Goal: Navigation & Orientation: Find specific page/section

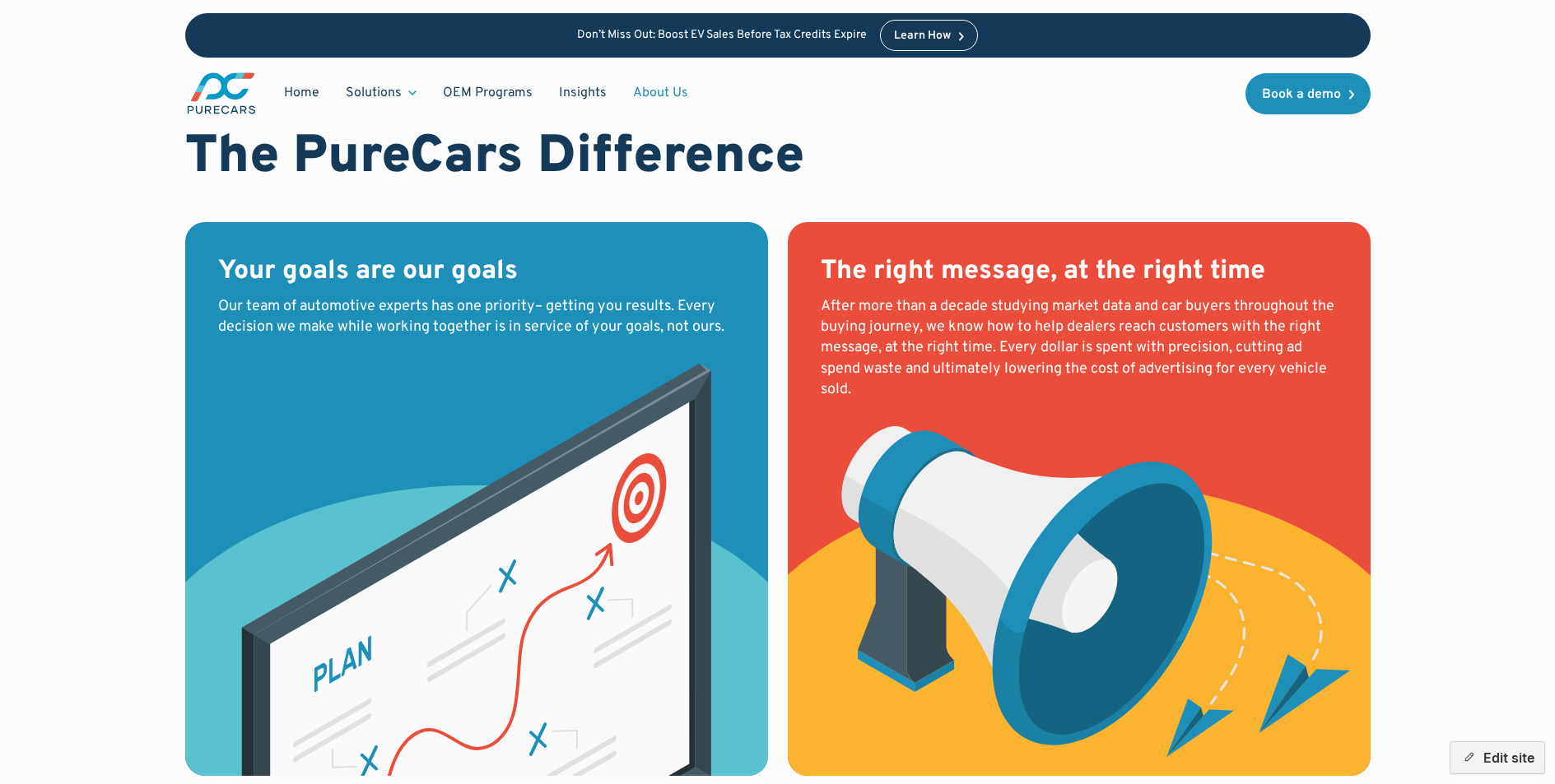
scroll to position [1181, 0]
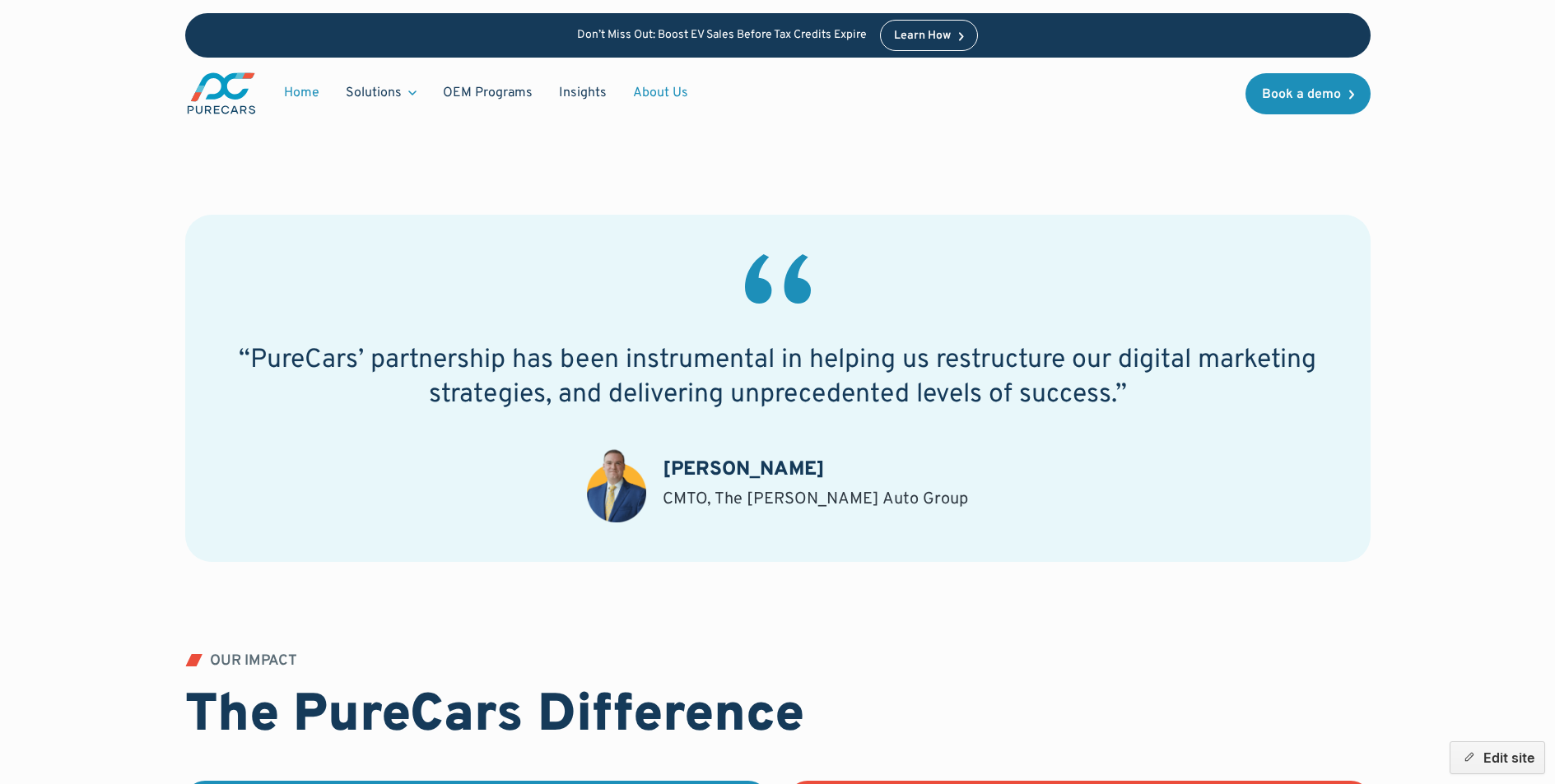
click at [299, 96] on link "Home" at bounding box center [302, 93] width 62 height 31
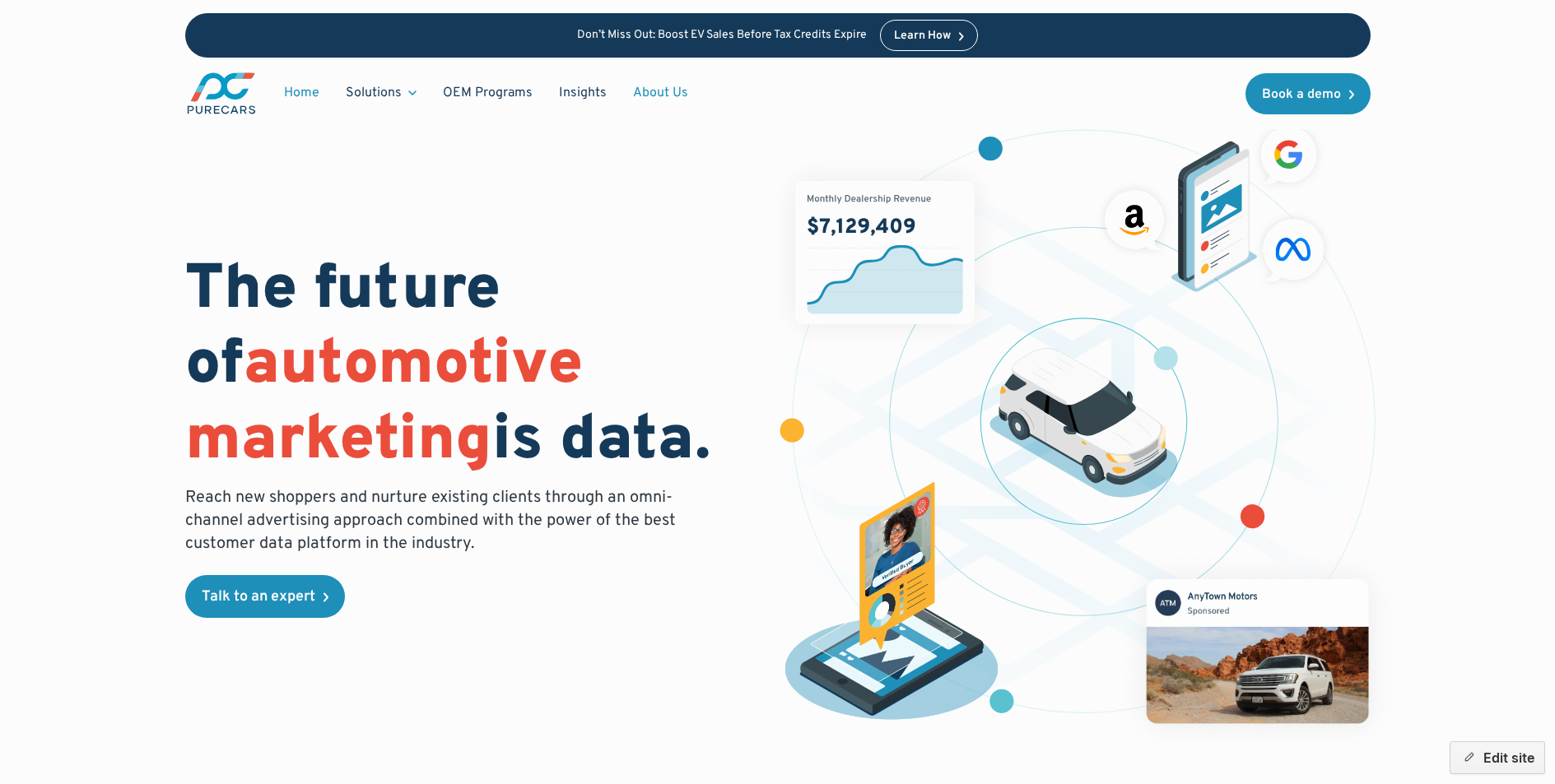
click at [659, 90] on link "About Us" at bounding box center [660, 93] width 82 height 31
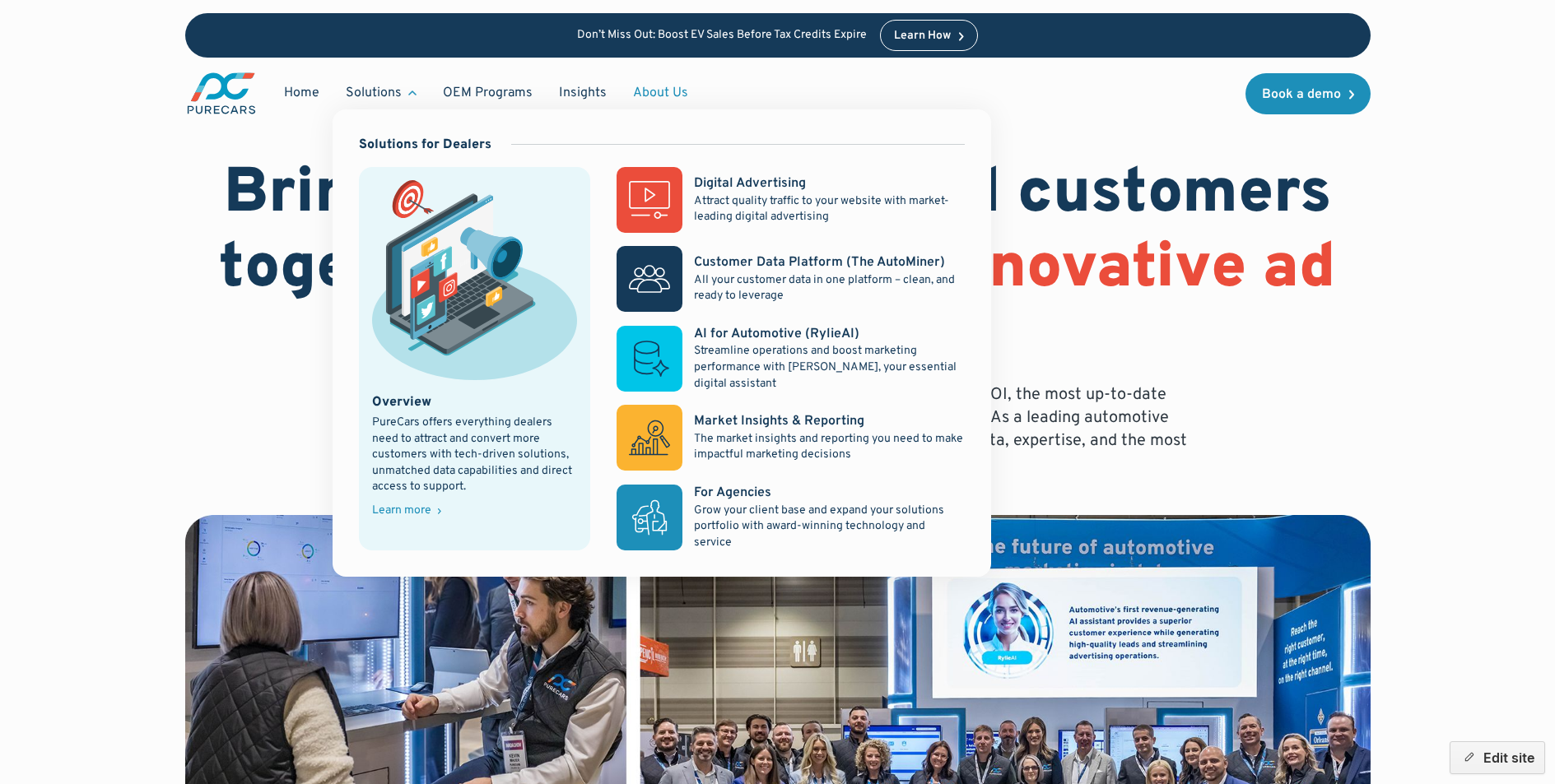
click at [403, 505] on div "Learn more" at bounding box center [402, 510] width 59 height 11
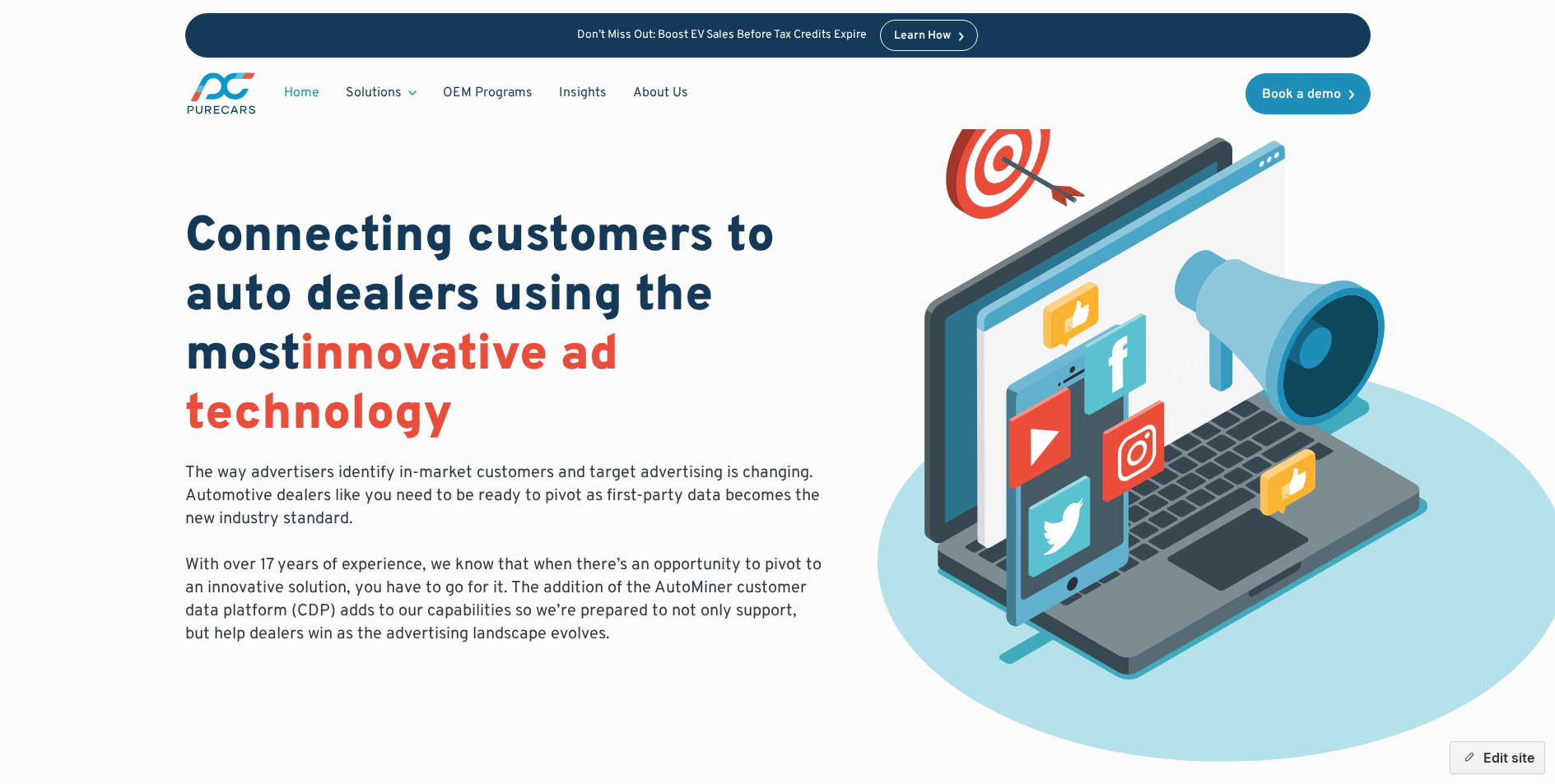
click at [289, 96] on link "Home" at bounding box center [302, 93] width 62 height 31
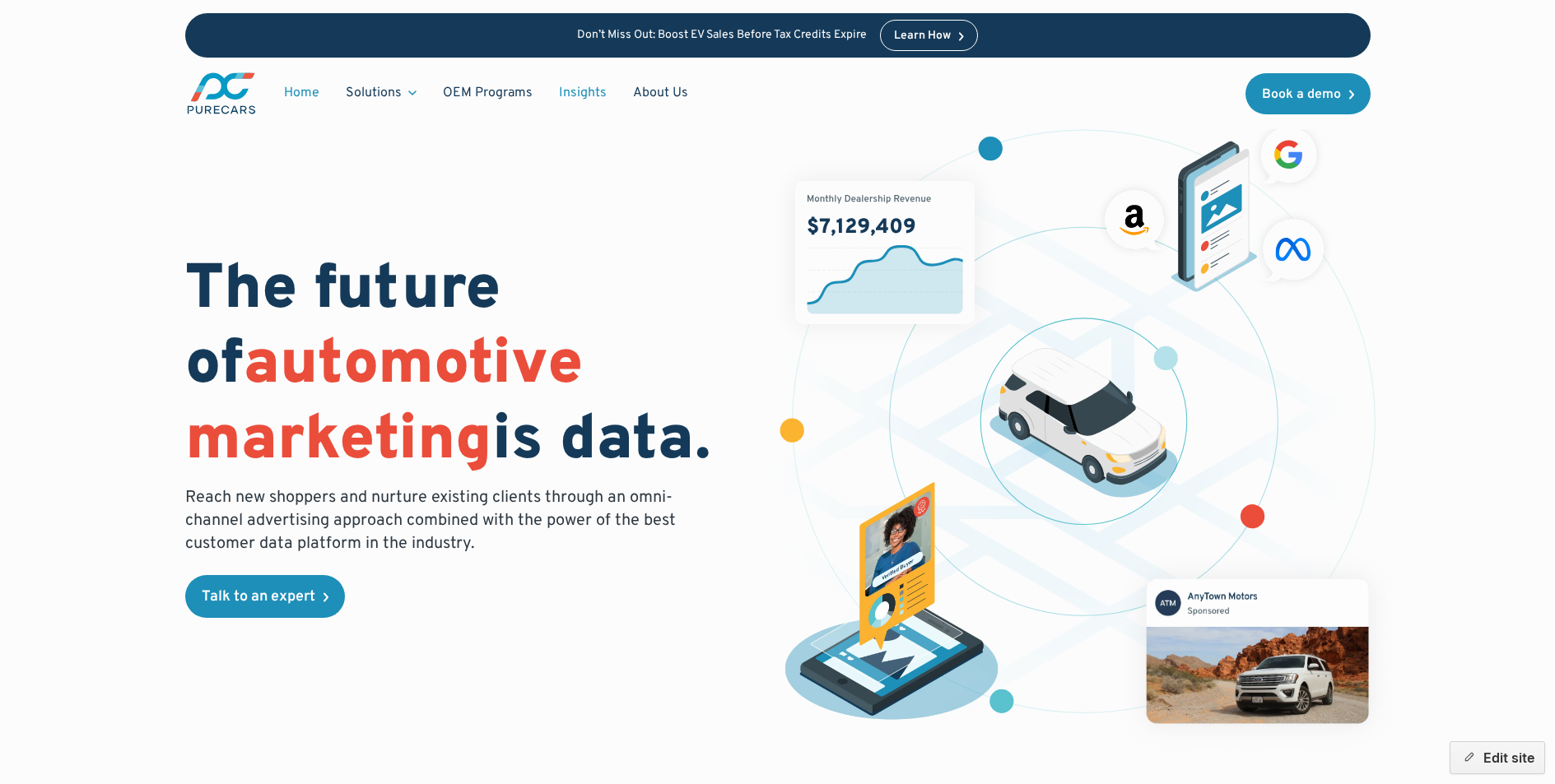
click at [560, 92] on link "Insights" at bounding box center [583, 93] width 74 height 31
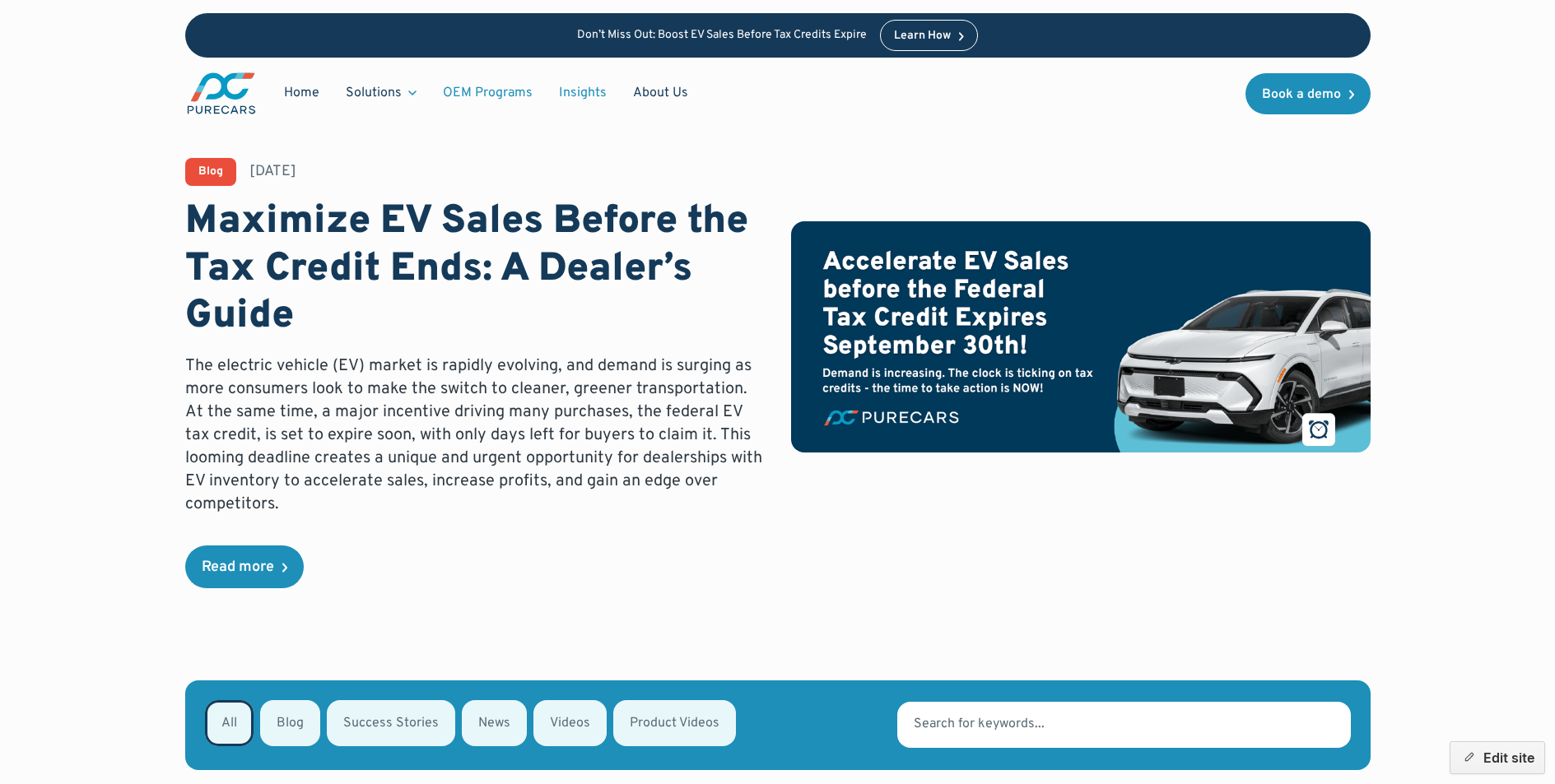
click at [475, 93] on link "OEM Programs" at bounding box center [487, 93] width 116 height 31
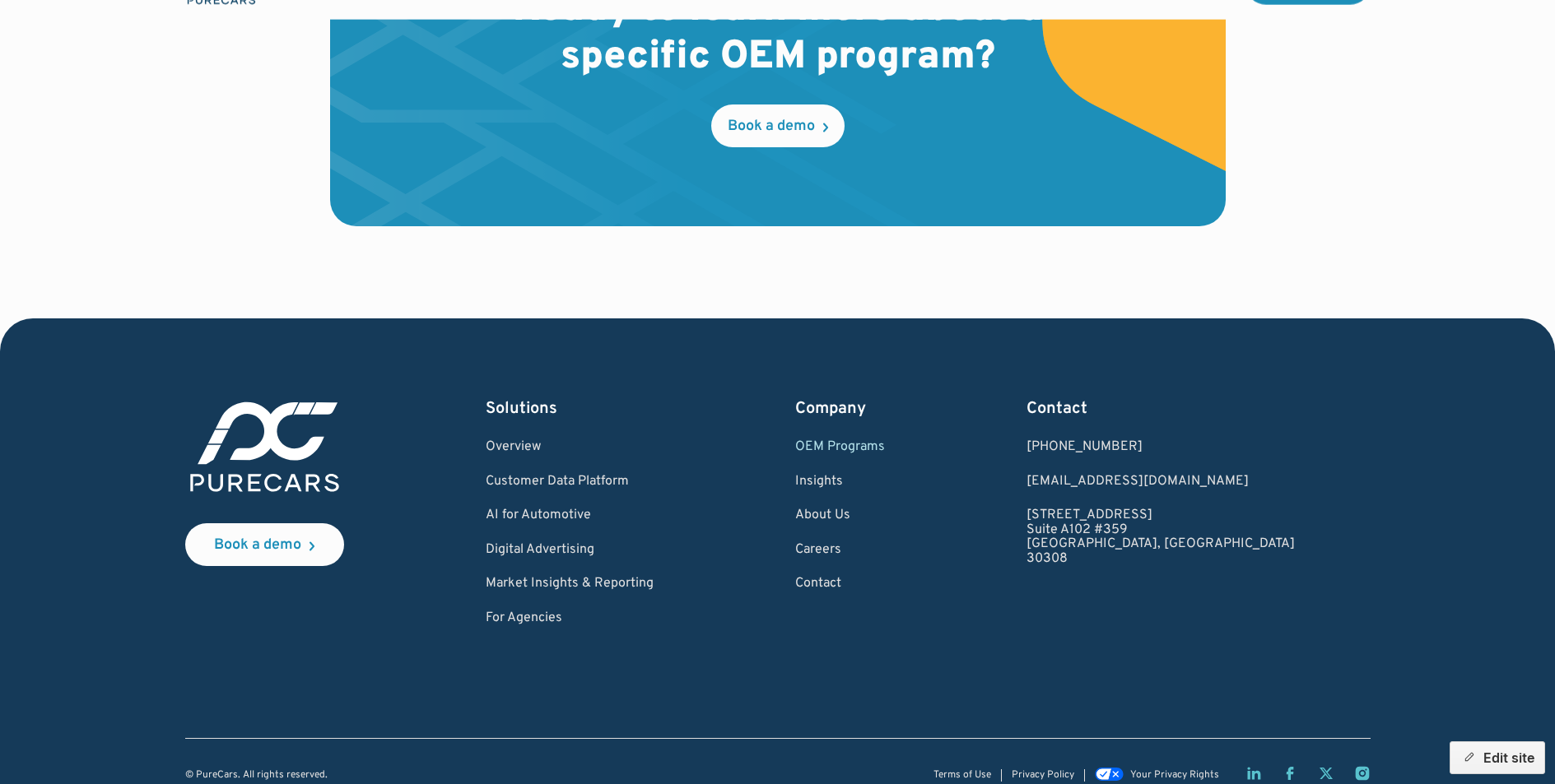
scroll to position [2770, 0]
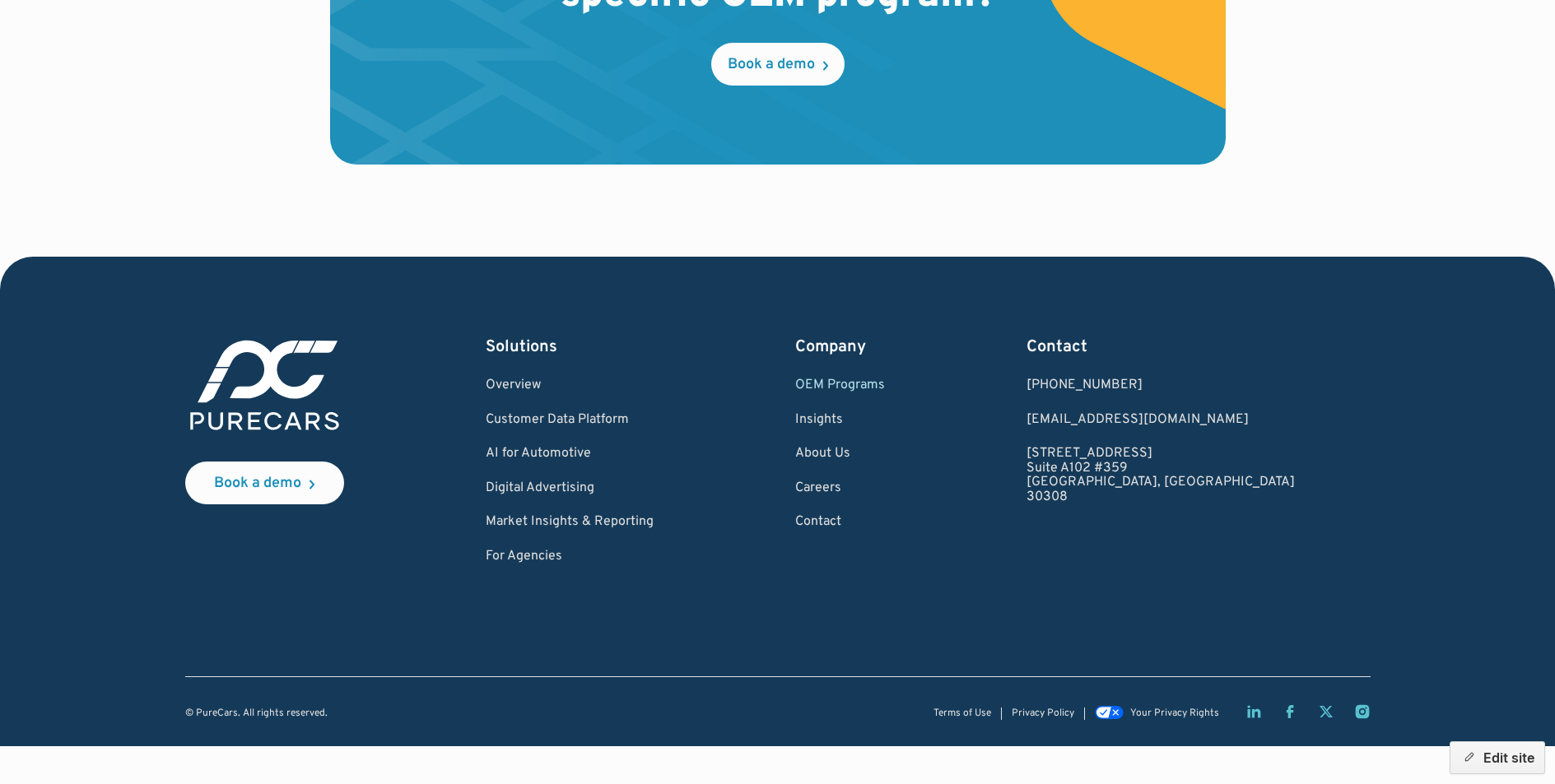
click at [884, 474] on div "Company OEM Programs Insights About Us Careers Contact" at bounding box center [840, 450] width 90 height 228
click at [884, 486] on link "Careers" at bounding box center [840, 488] width 90 height 15
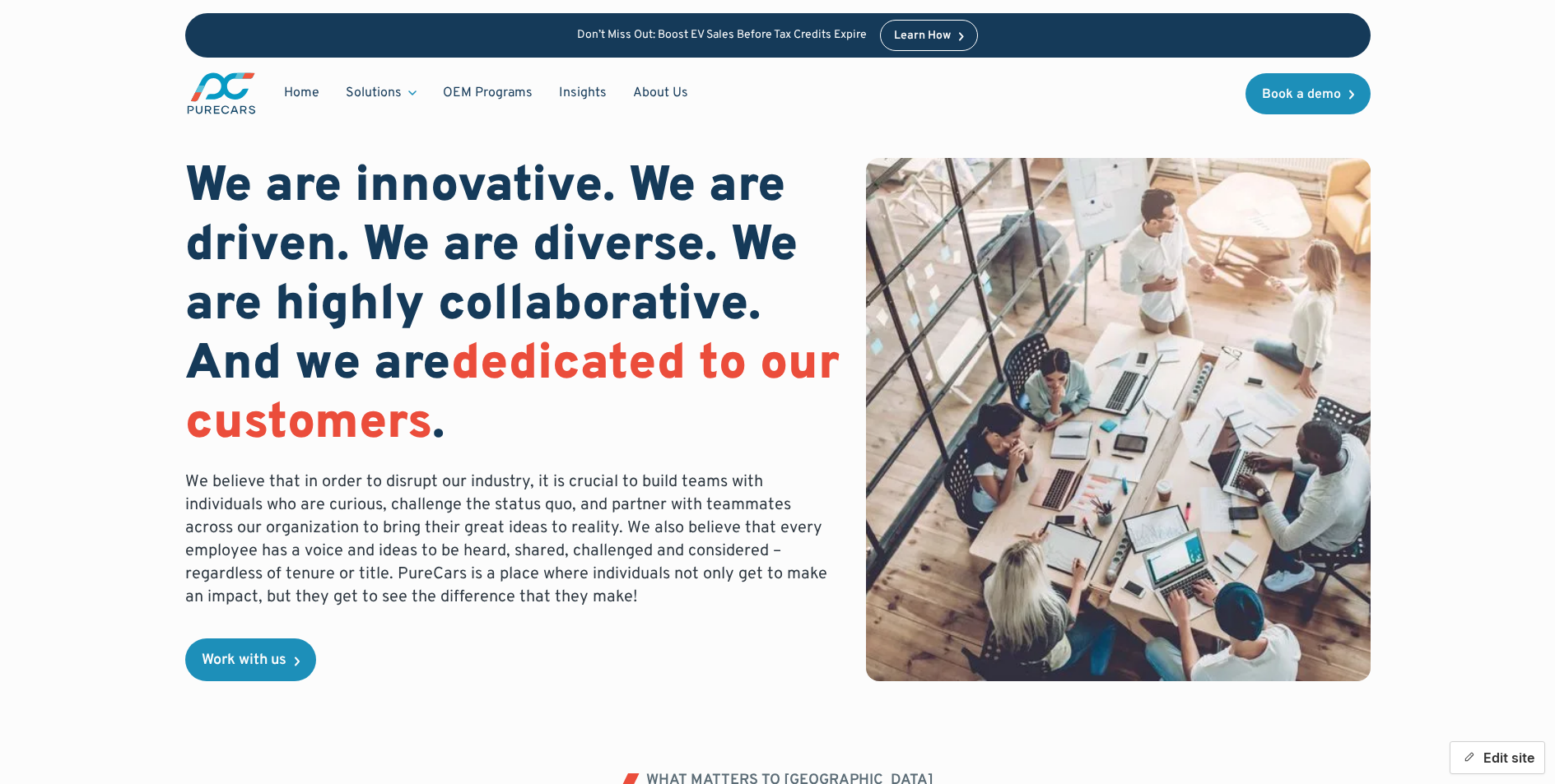
click at [1499, 758] on button "Edit site" at bounding box center [1496, 757] width 96 height 33
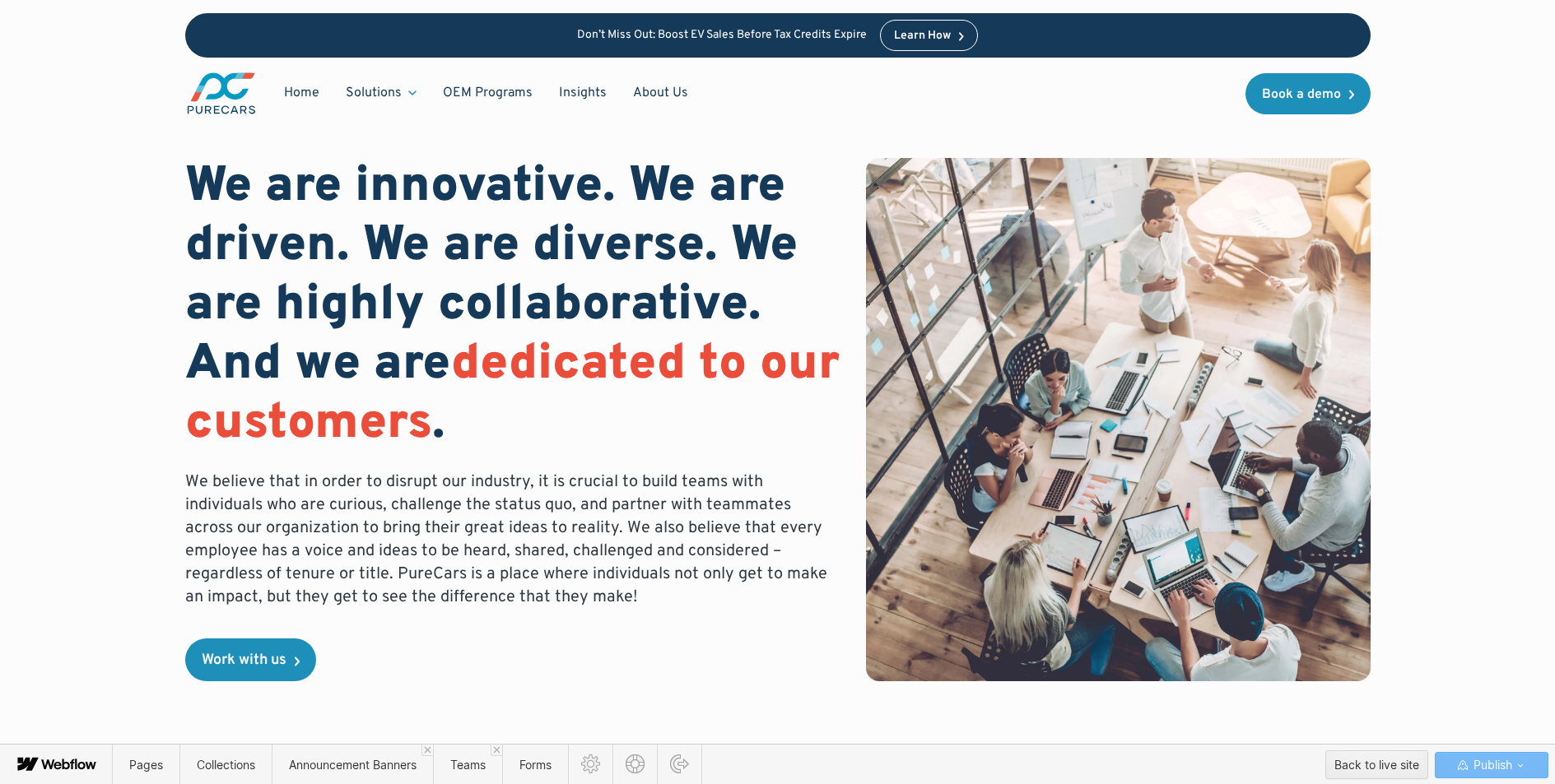
click at [74, 758] on icon at bounding box center [72, 763] width 4 height 10
click at [81, 762] on icon at bounding box center [57, 765] width 89 height 33
